Goal: Information Seeking & Learning: Learn about a topic

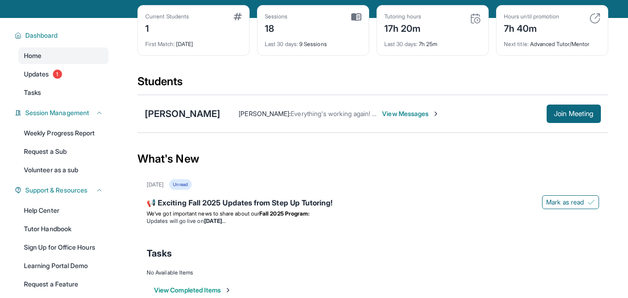
scroll to position [50, 0]
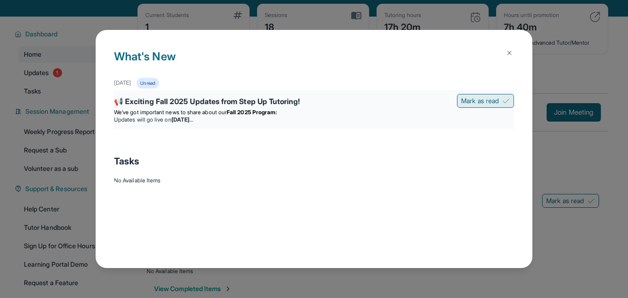
click at [504, 98] on img at bounding box center [506, 100] width 7 height 7
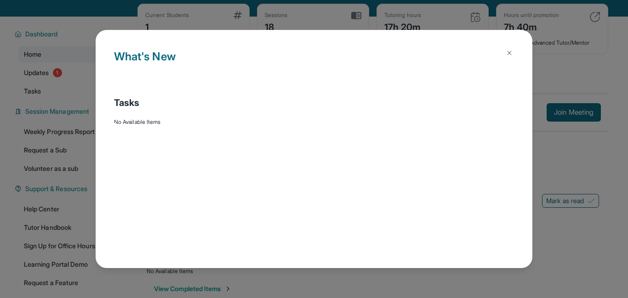
click at [517, 52] on button at bounding box center [510, 53] width 18 height 18
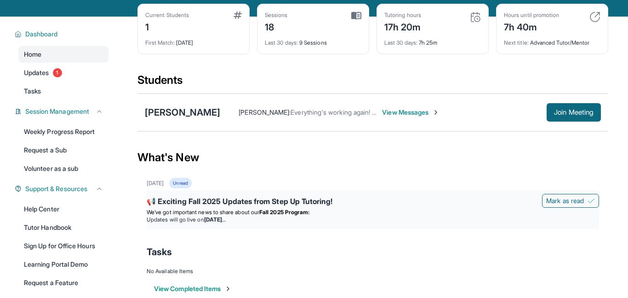
click at [197, 197] on div "📢 Exciting Fall 2025 Updates from Step Up Tutoring!" at bounding box center [373, 202] width 453 height 13
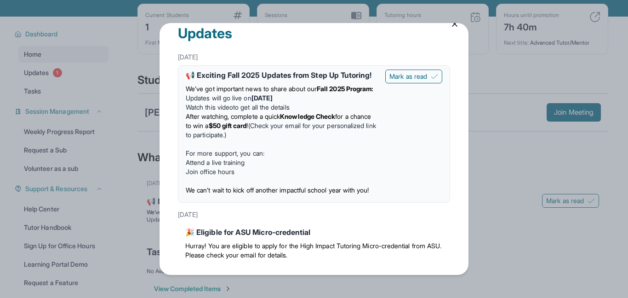
scroll to position [130, 0]
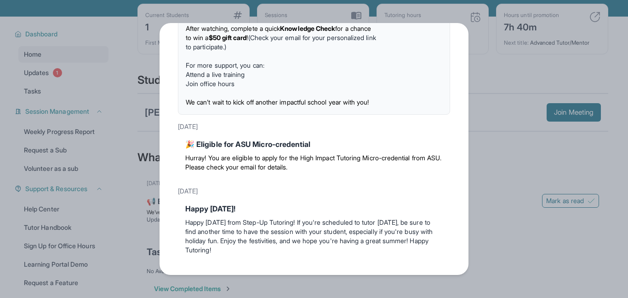
click at [514, 59] on div "Updates [DATE] 📢 Exciting Fall 2025 Updates from Step Up Tutoring! We’ve got im…" at bounding box center [314, 149] width 628 height 298
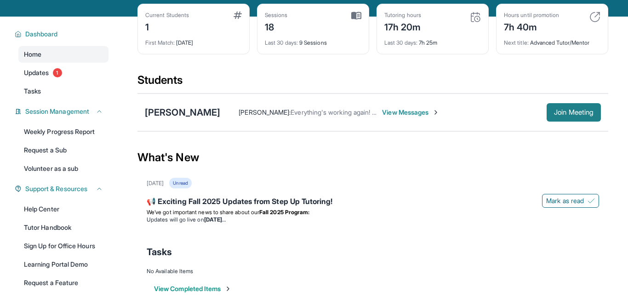
click at [566, 117] on button "Join Meeting" at bounding box center [574, 112] width 54 height 18
click at [74, 83] on link "Tasks" at bounding box center [63, 91] width 90 height 17
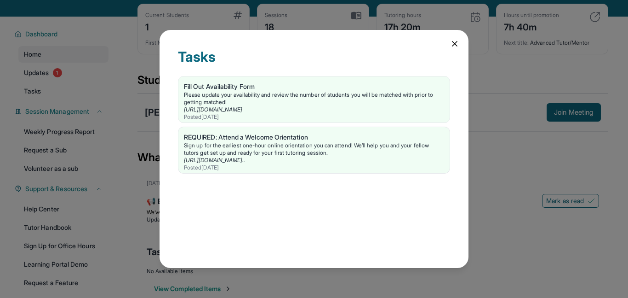
click at [69, 75] on div "Tasks Fill Out Availability Form Please update your availability and review the…" at bounding box center [314, 149] width 628 height 298
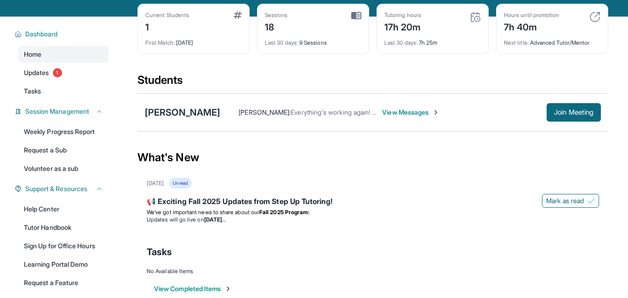
click at [69, 75] on link "Updates 1" at bounding box center [63, 72] width 90 height 17
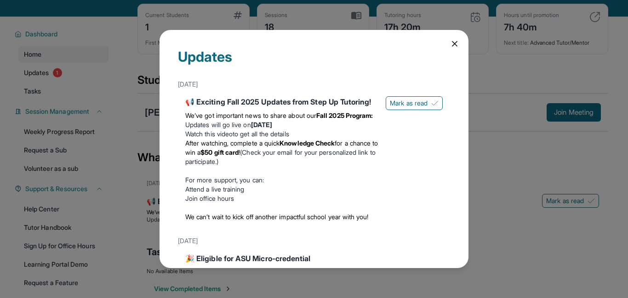
click at [405, 112] on div "📢 Exciting Fall 2025 Updates from Step Up Tutoring! We’ve got important news to…" at bounding box center [314, 160] width 258 height 129
click at [399, 103] on span "Mark as read" at bounding box center [409, 102] width 38 height 9
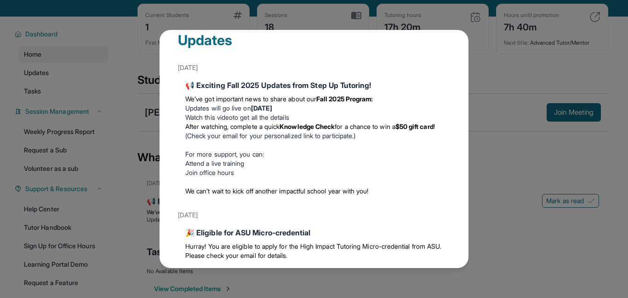
scroll to position [18, 0]
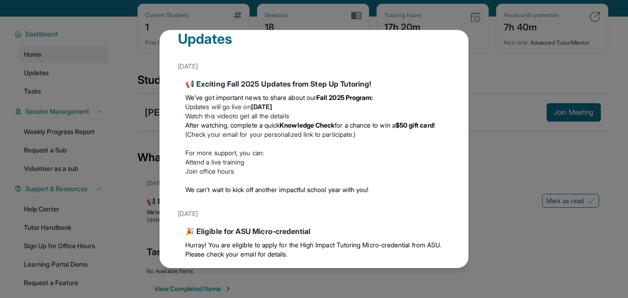
click at [262, 188] on span "We can’t wait to kick off another impactful school year with you!" at bounding box center [277, 189] width 184 height 8
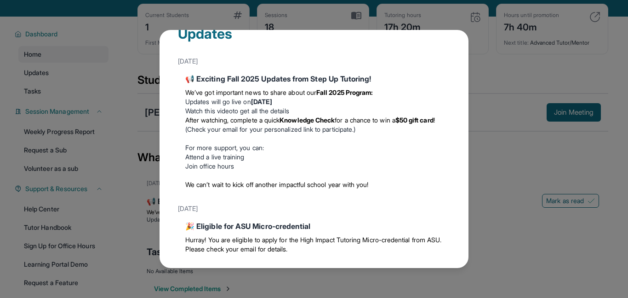
scroll to position [24, 0]
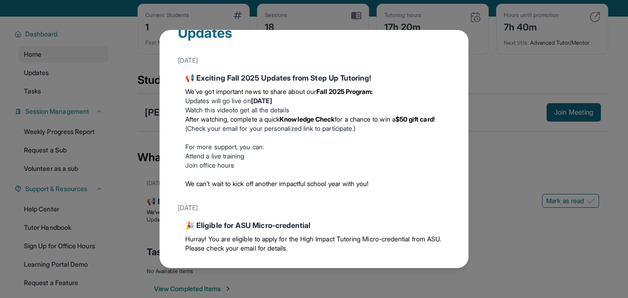
click at [7, 143] on div "Updates [DATE] 📢 Exciting Fall 2025 Updates from Step Up Tutoring! We’ve got im…" at bounding box center [314, 149] width 628 height 298
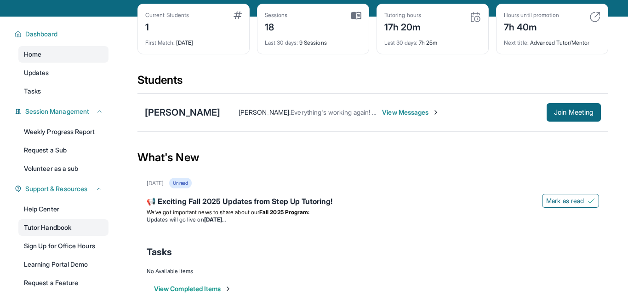
click at [56, 228] on link "Tutor Handbook" at bounding box center [63, 227] width 90 height 17
